Goal: Find specific page/section: Find specific page/section

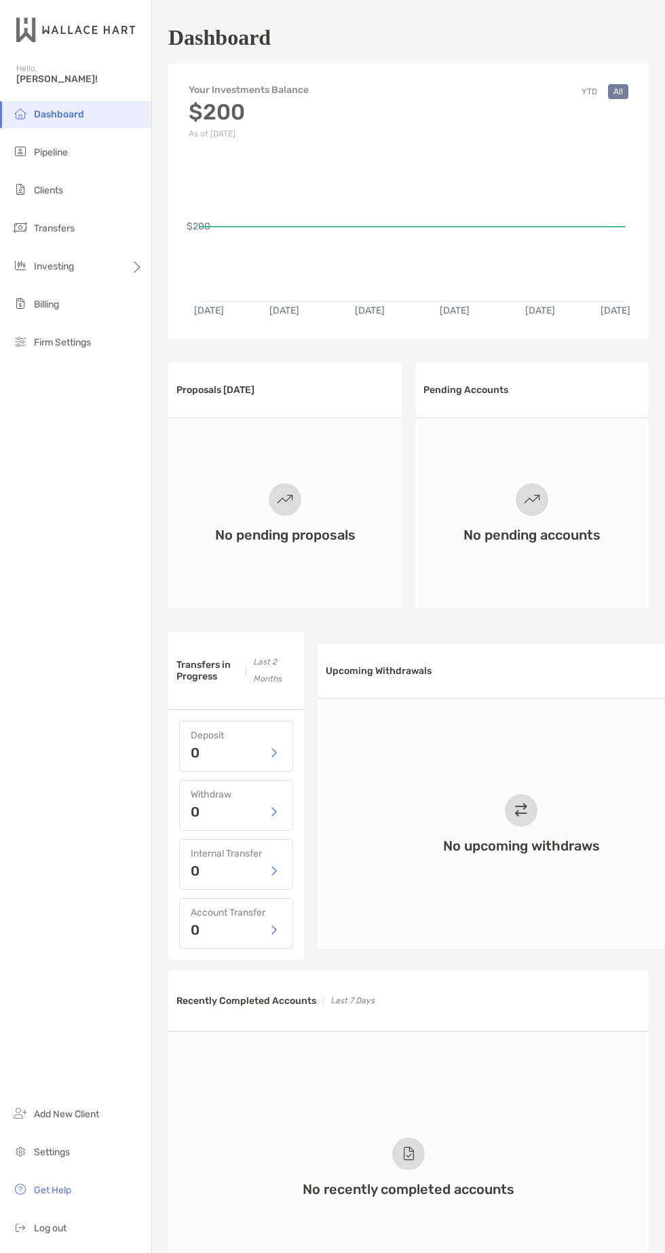
click at [67, 153] on span "Pipeline" at bounding box center [51, 153] width 34 height 12
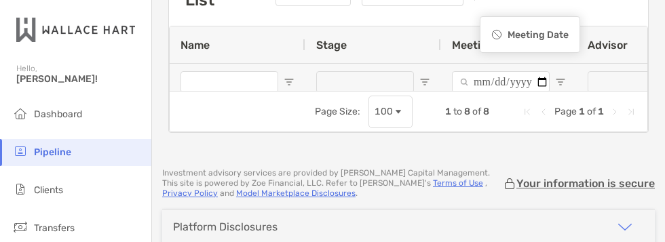
scroll to position [111, 0]
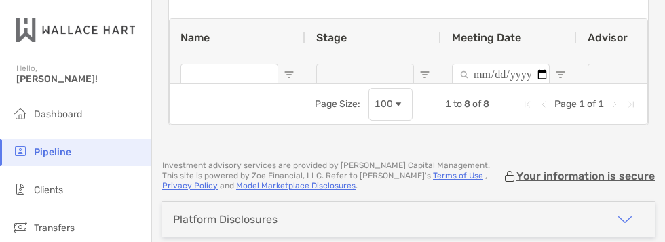
click at [211, 126] on p "[PERSON_NAME]" at bounding box center [218, 129] width 76 height 17
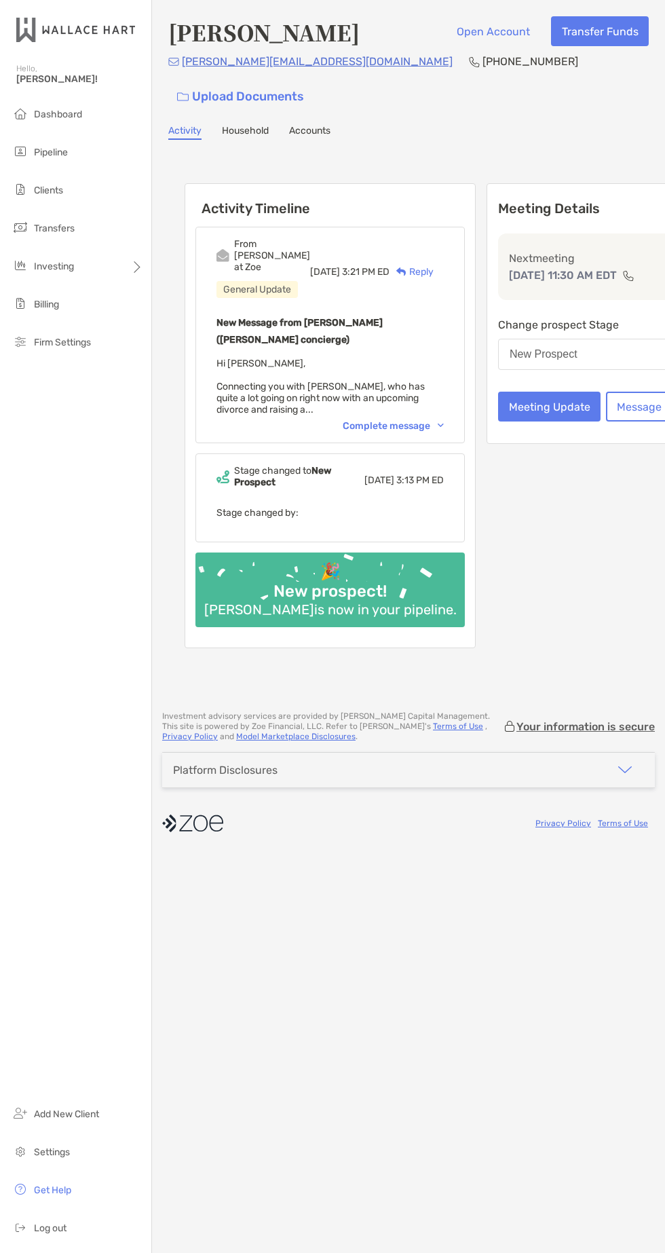
click at [322, 242] on div "New Message from Brendan Connors (Zoe concierge) Hi Andrew, Connecting you with…" at bounding box center [329, 364] width 227 height 101
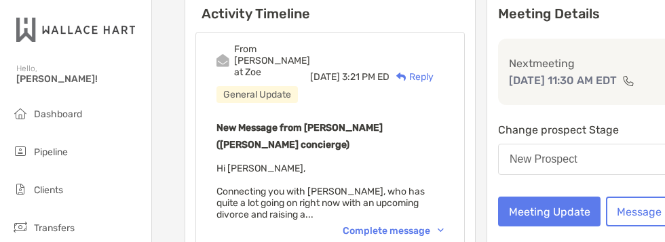
scroll to position [229, 0]
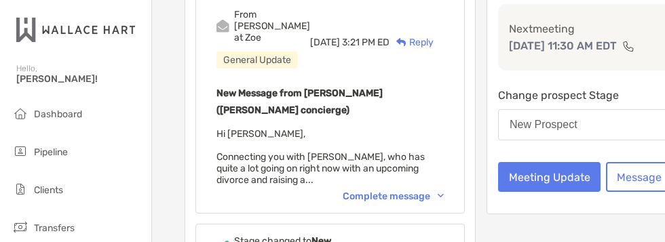
click at [356, 191] on div "Complete message" at bounding box center [393, 197] width 101 height 12
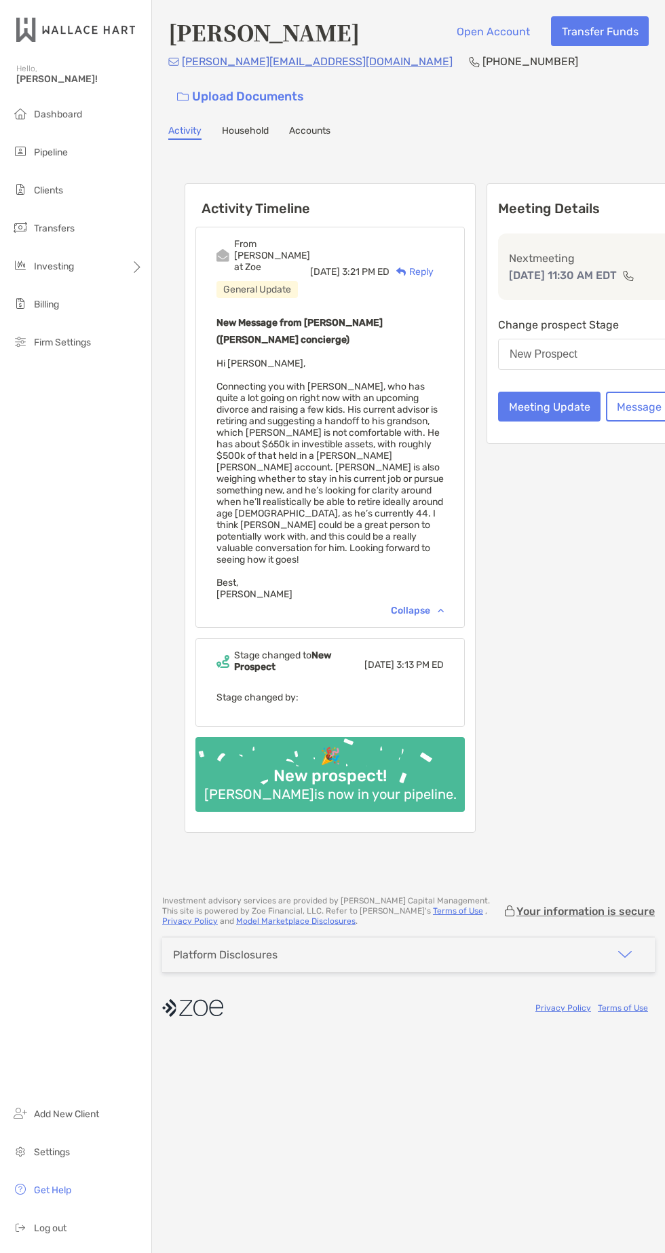
scroll to position [3, 0]
